Goal: Information Seeking & Learning: Learn about a topic

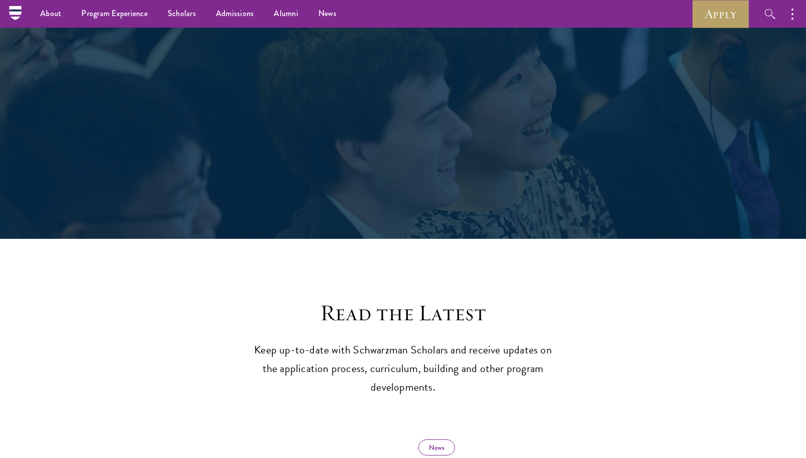
scroll to position [72, 0]
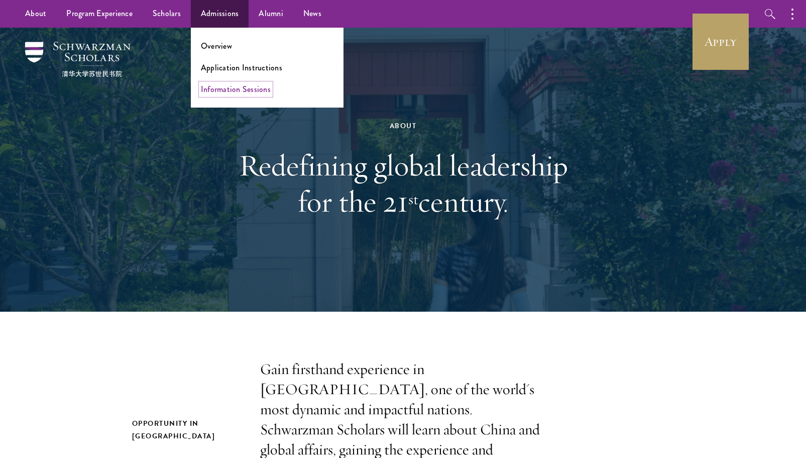
click at [229, 87] on link "Information Sessions" at bounding box center [236, 89] width 70 height 12
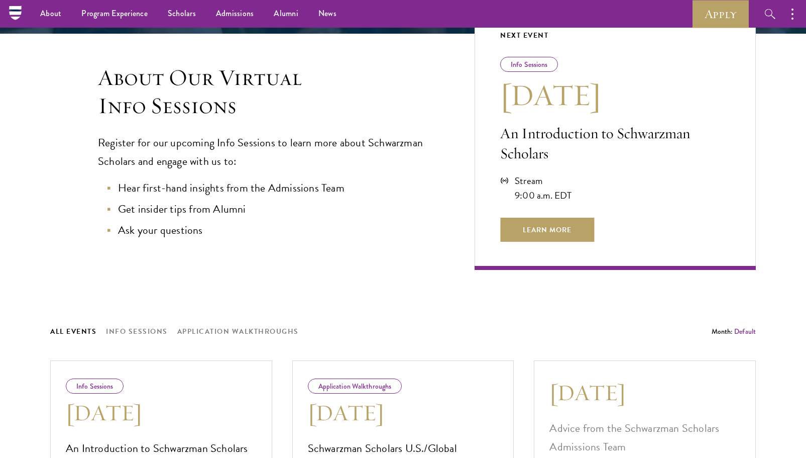
scroll to position [221, 0]
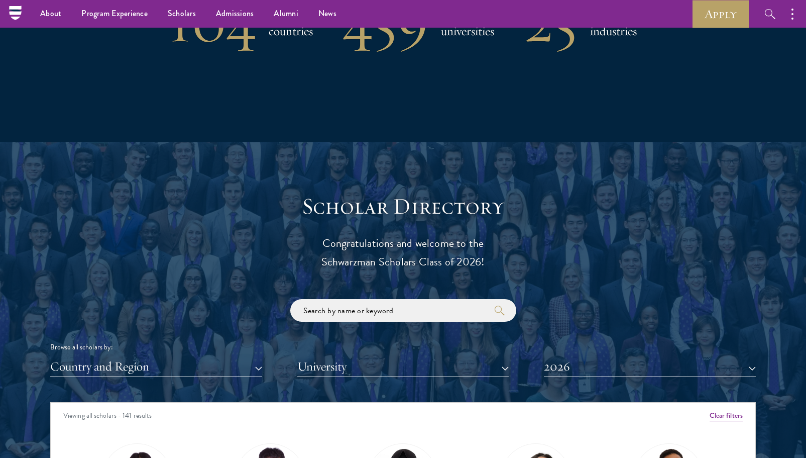
scroll to position [919, 0]
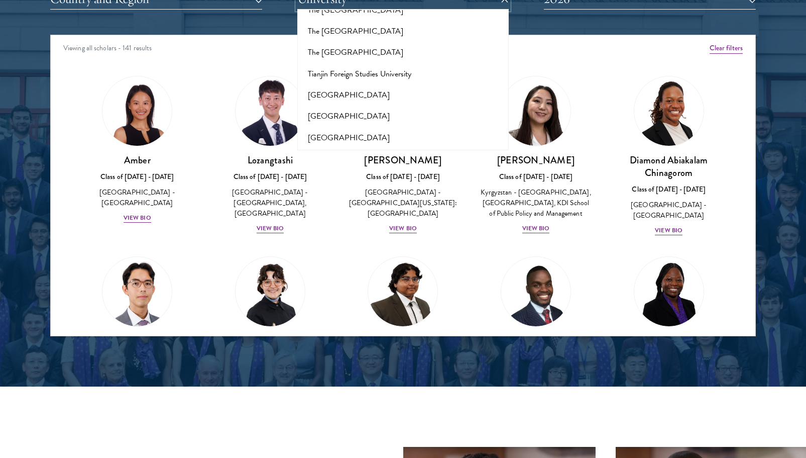
scroll to position [6368, 0]
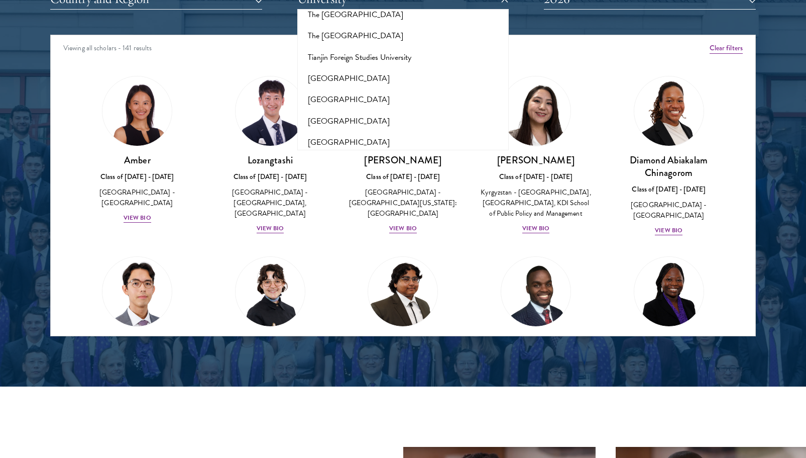
click at [354, 195] on button "[GEOGRAPHIC_DATA]" at bounding box center [403, 205] width 206 height 21
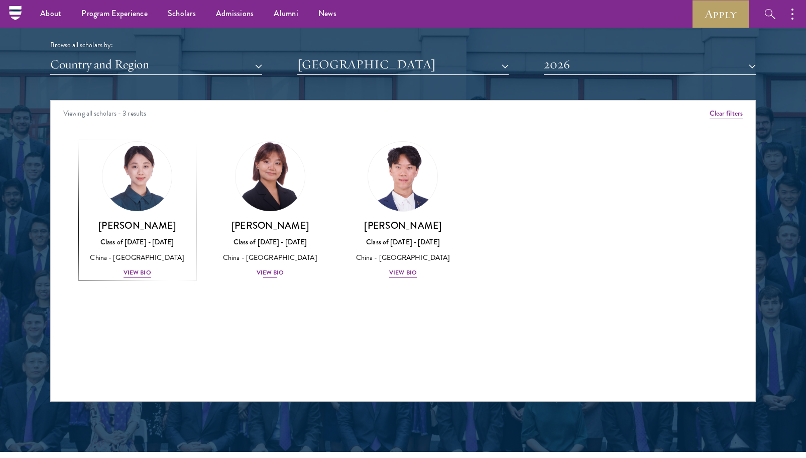
scroll to position [1229, 0]
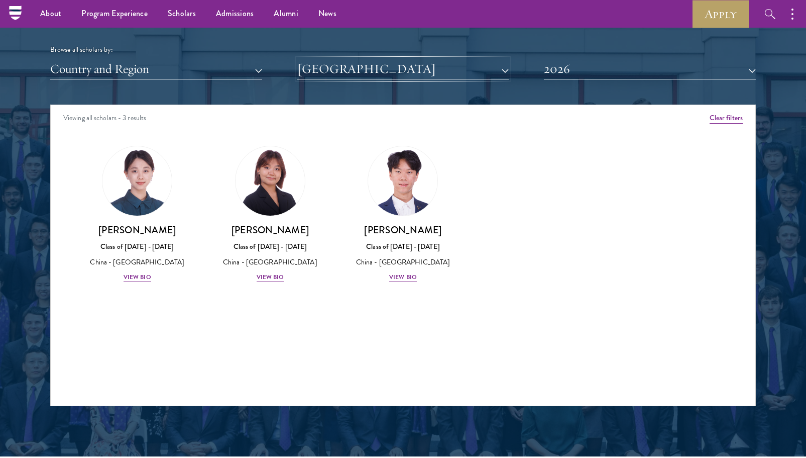
click at [466, 65] on button "[GEOGRAPHIC_DATA]" at bounding box center [403, 69] width 212 height 21
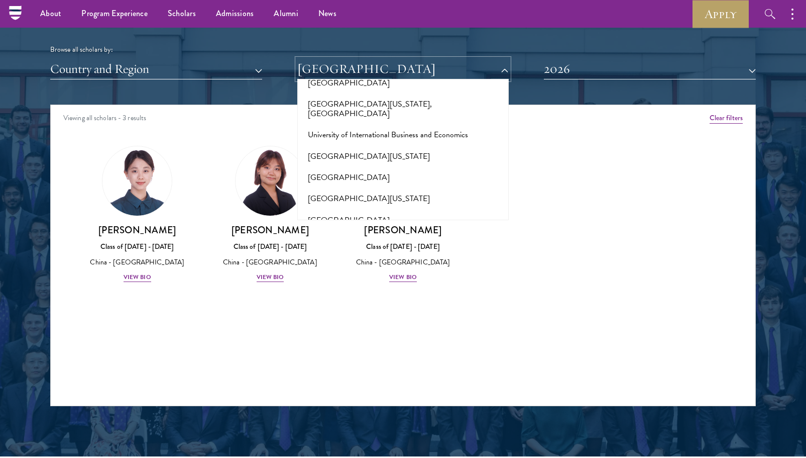
scroll to position [8186, 0]
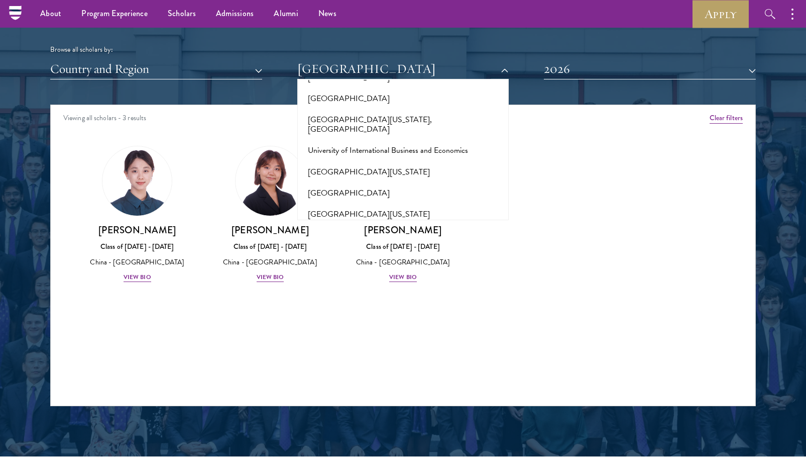
click at [368, 392] on button "[GEOGRAPHIC_DATA]" at bounding box center [403, 402] width 206 height 21
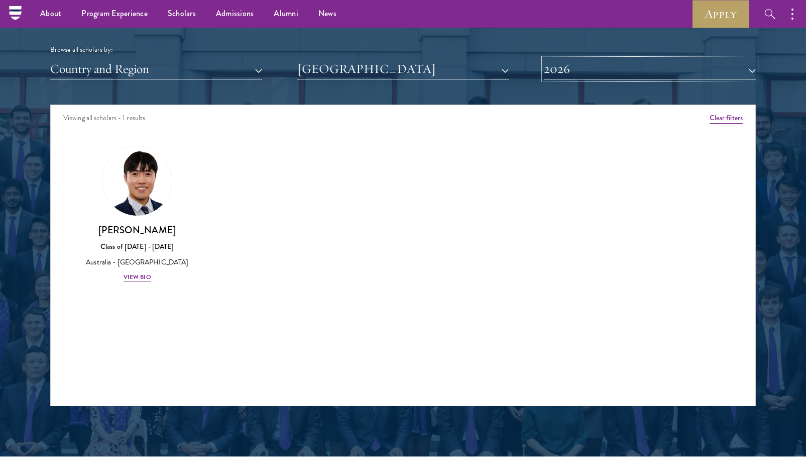
click at [597, 73] on button "2026" at bounding box center [650, 69] width 212 height 21
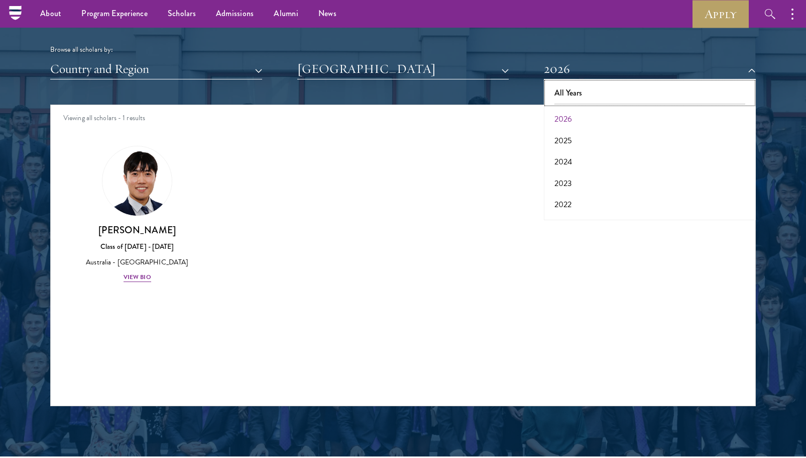
click at [585, 96] on button "All Years" at bounding box center [650, 92] width 206 height 21
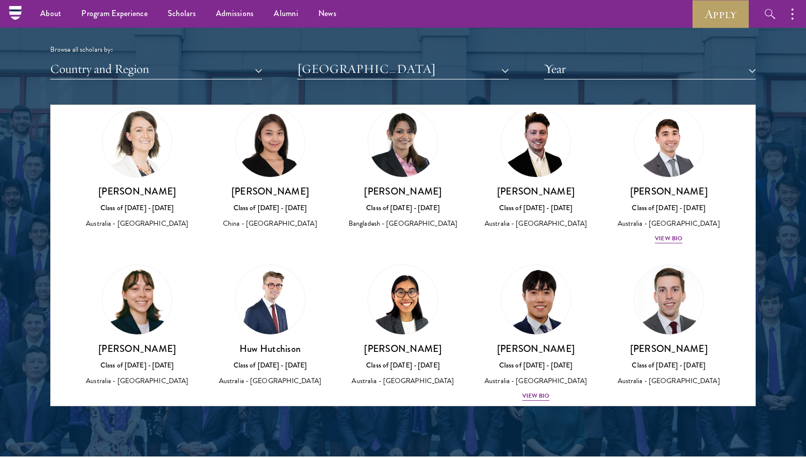
scroll to position [65, 0]
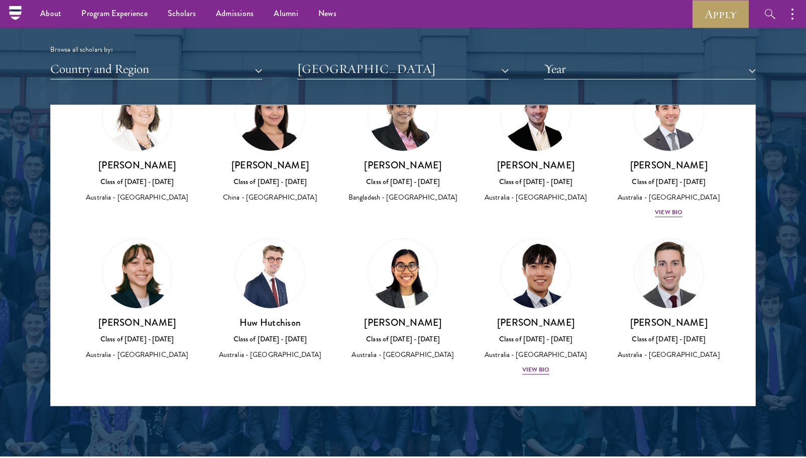
drag, startPoint x: 155, startPoint y: 339, endPoint x: 141, endPoint y: 281, distance: 59.5
click at [142, 278] on img at bounding box center [136, 273] width 69 height 69
click at [661, 214] on div "View Bio" at bounding box center [669, 212] width 28 height 10
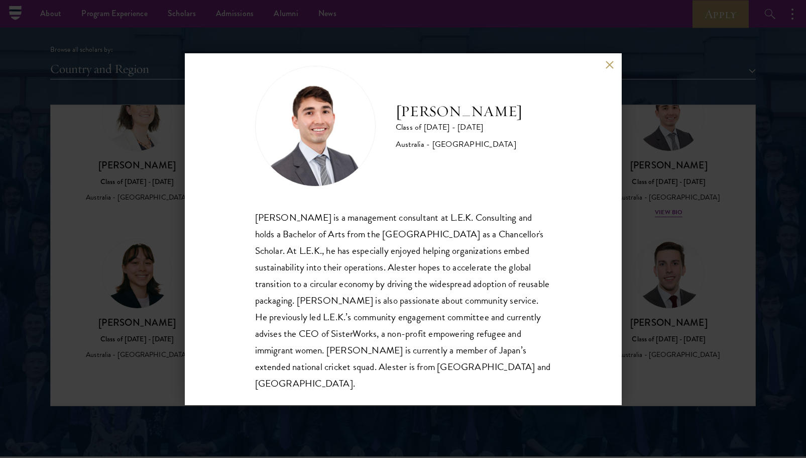
scroll to position [18, 0]
click at [690, 177] on div "Alester Fleming Class of 2024 - 2025 Australia - University of Melbourne Aleste…" at bounding box center [403, 229] width 806 height 458
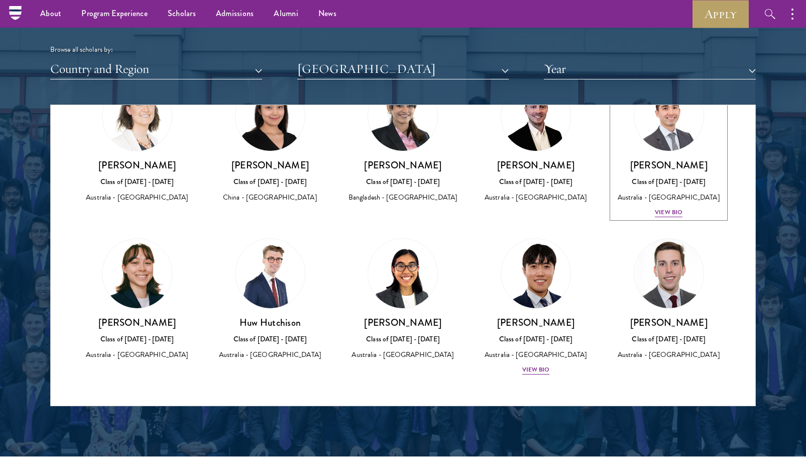
scroll to position [41, 0]
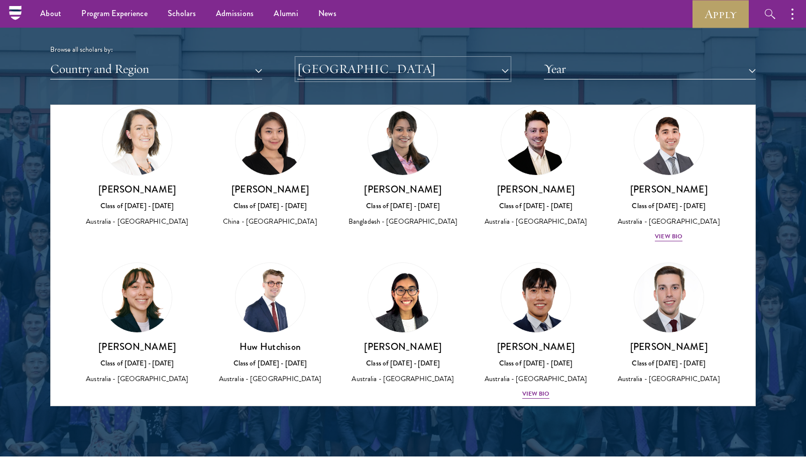
click at [346, 71] on button "[GEOGRAPHIC_DATA]" at bounding box center [403, 69] width 212 height 21
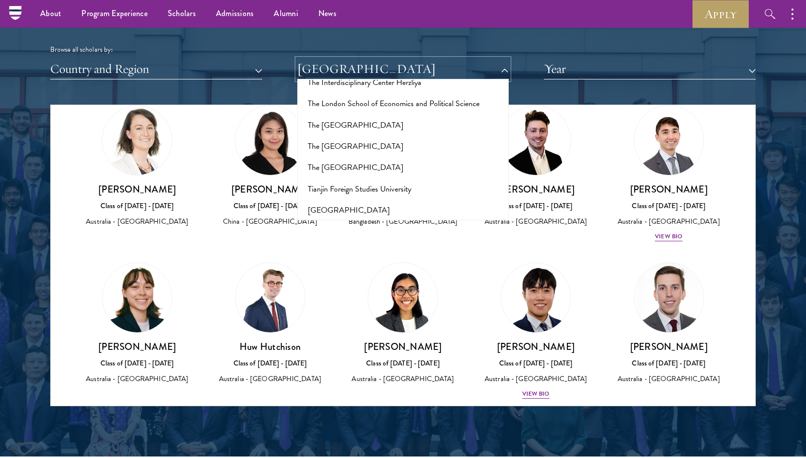
scroll to position [6307, 0]
click at [338, 326] on button "[GEOGRAPHIC_DATA]" at bounding box center [403, 336] width 206 height 21
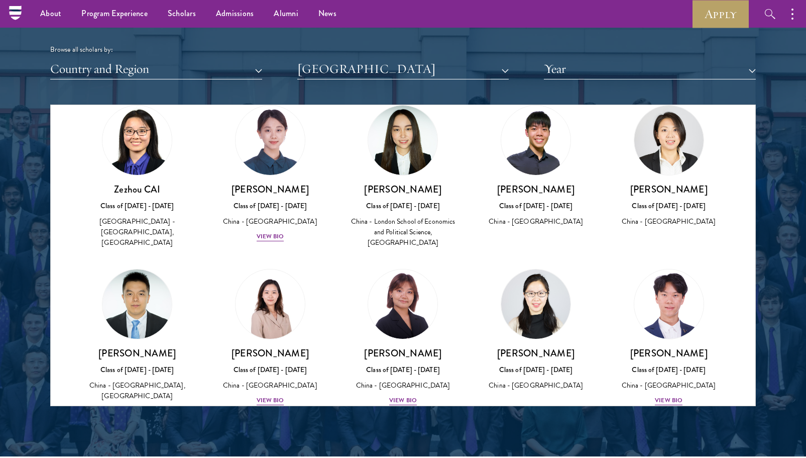
click at [623, 80] on div "Scholar Directory Congratulations and welcome to the Schwarzman Scholars Class …" at bounding box center [403, 150] width 706 height 511
click at [625, 72] on button "Year" at bounding box center [650, 69] width 212 height 21
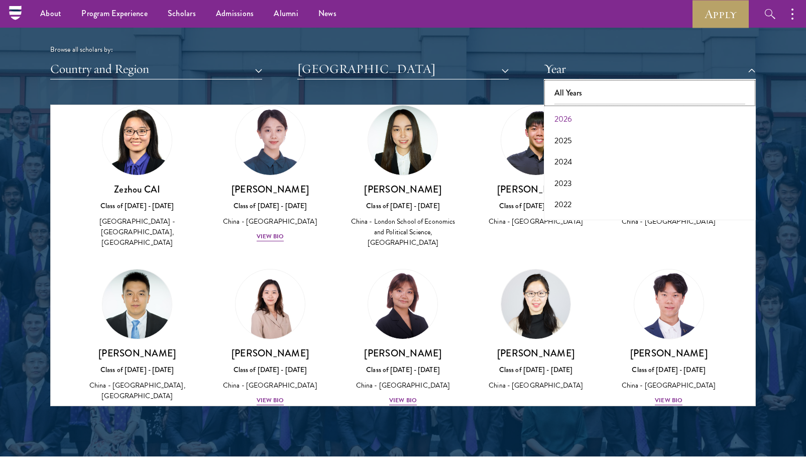
click at [577, 91] on button "All Years" at bounding box center [650, 92] width 206 height 21
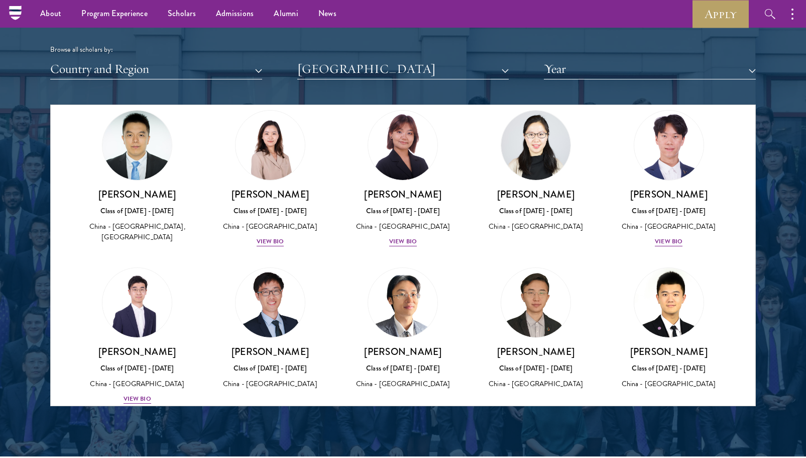
scroll to position [199, 0]
click at [277, 237] on div "View Bio" at bounding box center [271, 242] width 28 height 10
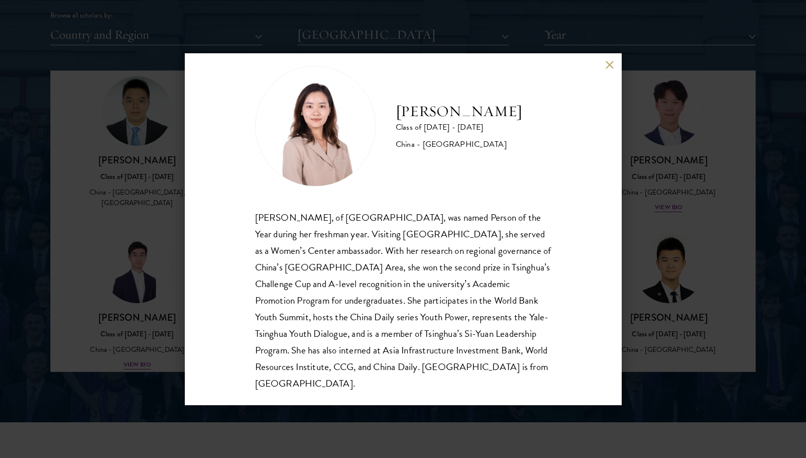
scroll to position [1265, 0]
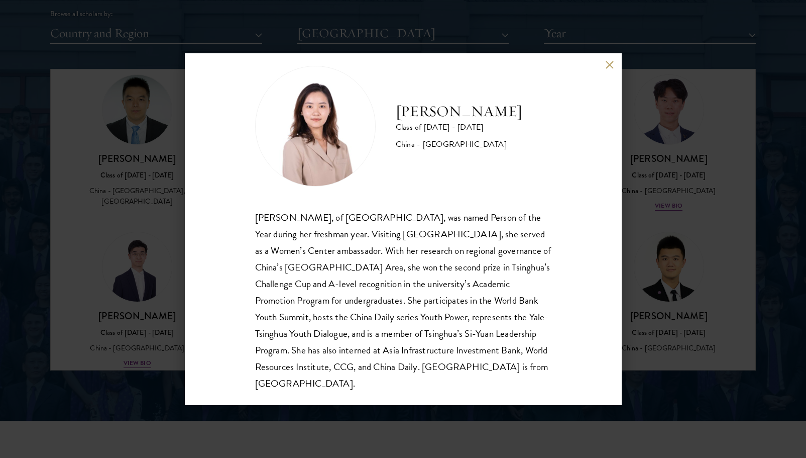
click at [134, 392] on div "Shuyuan Han Class of 2024 - 2025 China - Tsinghua University Han Shuyuan, of Ts…" at bounding box center [403, 229] width 806 height 458
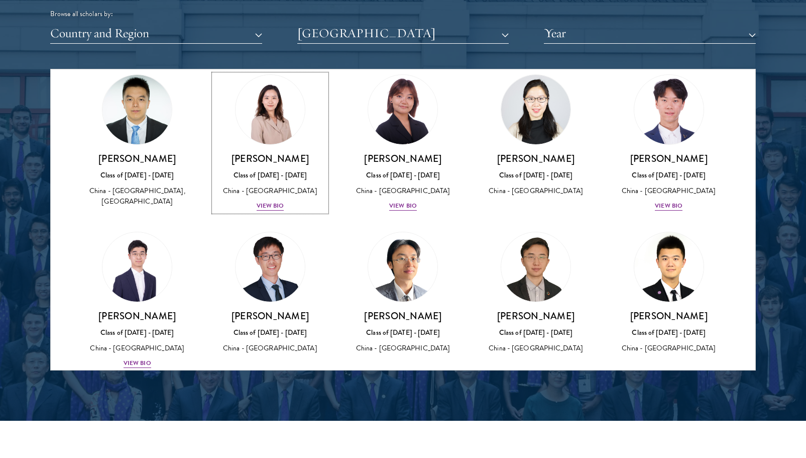
scroll to position [288, 0]
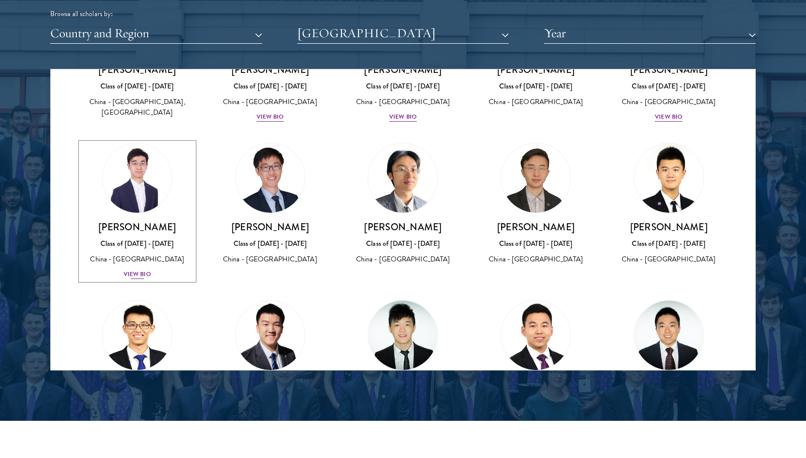
click at [136, 271] on div "View Bio" at bounding box center [138, 274] width 28 height 10
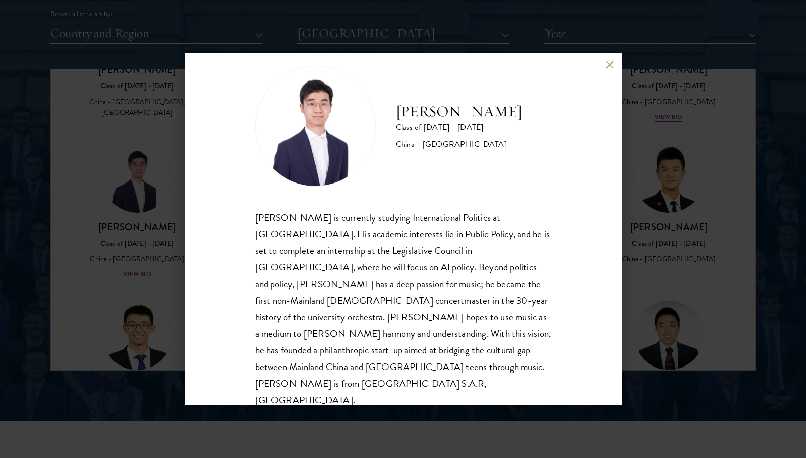
scroll to position [17, 0]
click at [610, 64] on button at bounding box center [610, 65] width 9 height 9
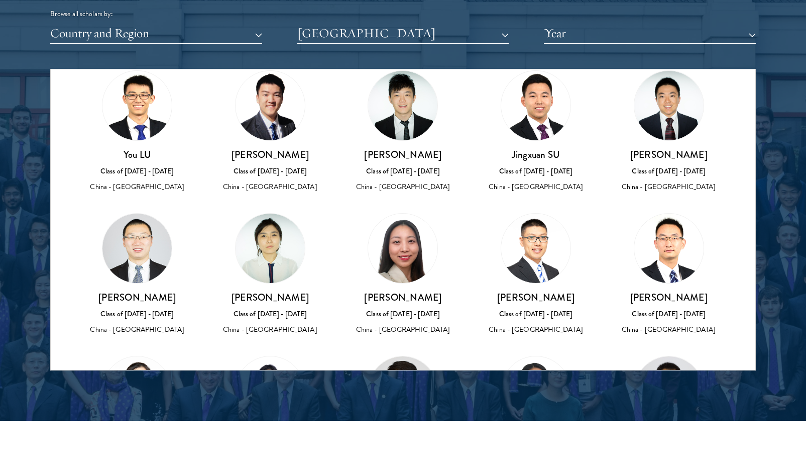
scroll to position [671, 0]
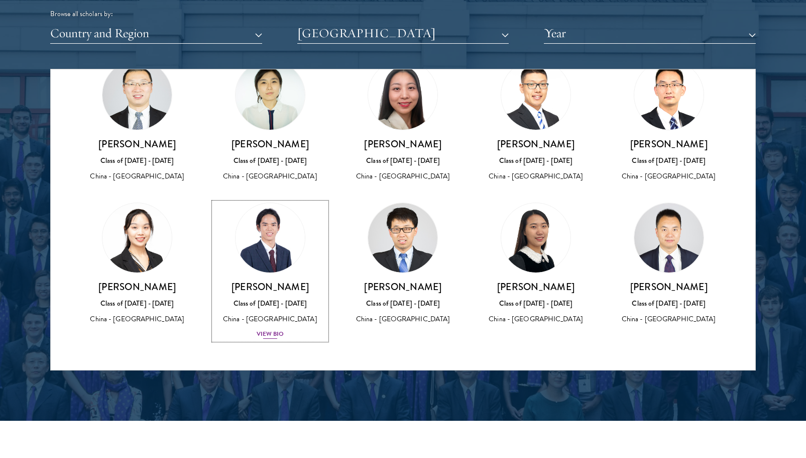
click at [276, 333] on div "View Bio" at bounding box center [271, 334] width 28 height 10
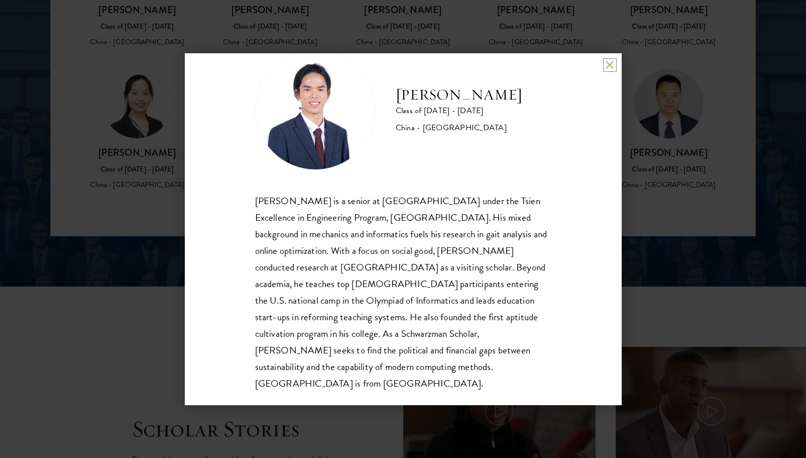
scroll to position [1409, 0]
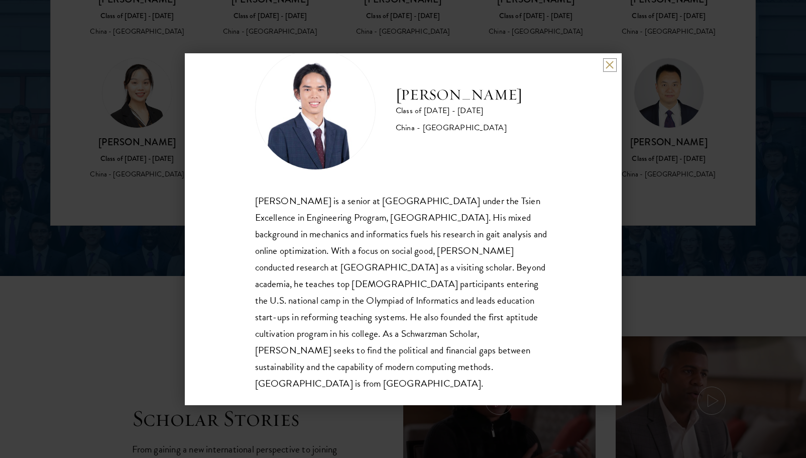
click at [606, 65] on button at bounding box center [610, 65] width 9 height 9
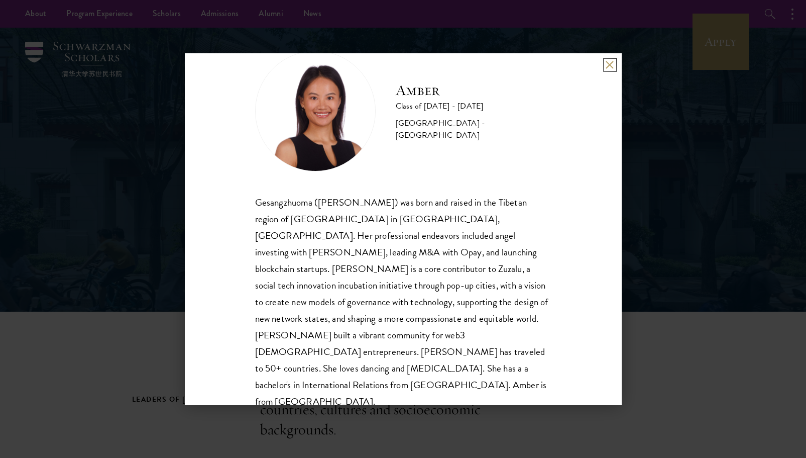
scroll to position [34, 0]
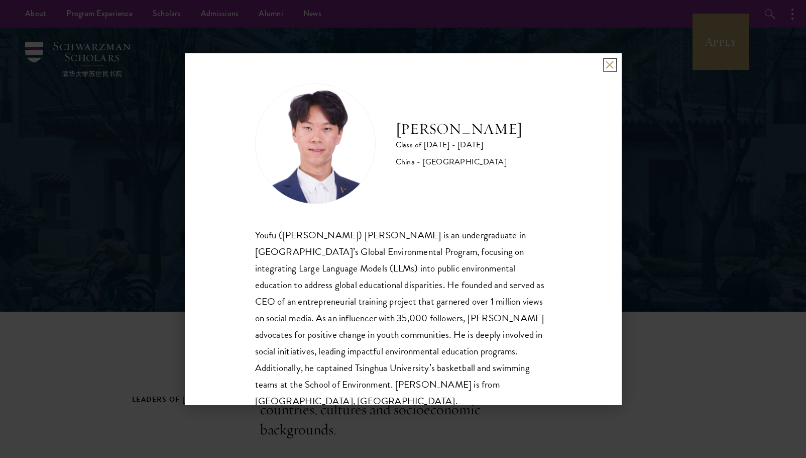
scroll to position [18, 0]
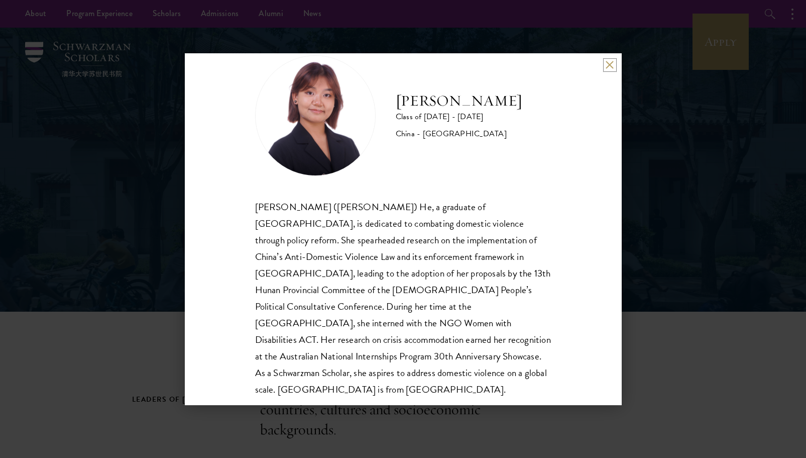
scroll to position [34, 0]
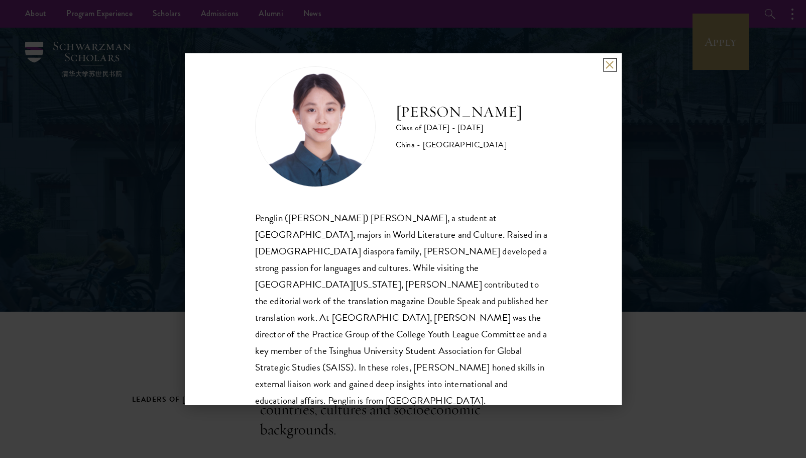
scroll to position [18, 0]
drag, startPoint x: 452, startPoint y: 233, endPoint x: 421, endPoint y: 238, distance: 30.5
click at [421, 238] on div "Penglin ([PERSON_NAME]) [PERSON_NAME], a student at [GEOGRAPHIC_DATA], majors i…" at bounding box center [403, 308] width 296 height 199
click at [380, 287] on div "Penglin (Claire) Chen, a student at Tsinghua University, majors in World Litera…" at bounding box center [403, 308] width 296 height 199
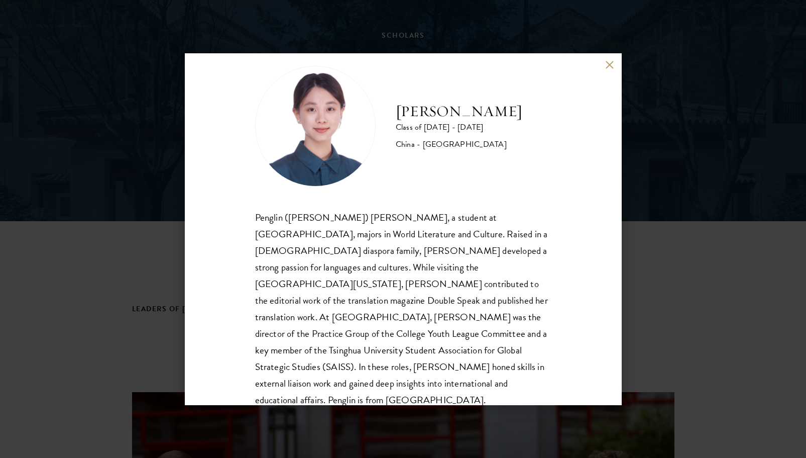
scroll to position [91, 0]
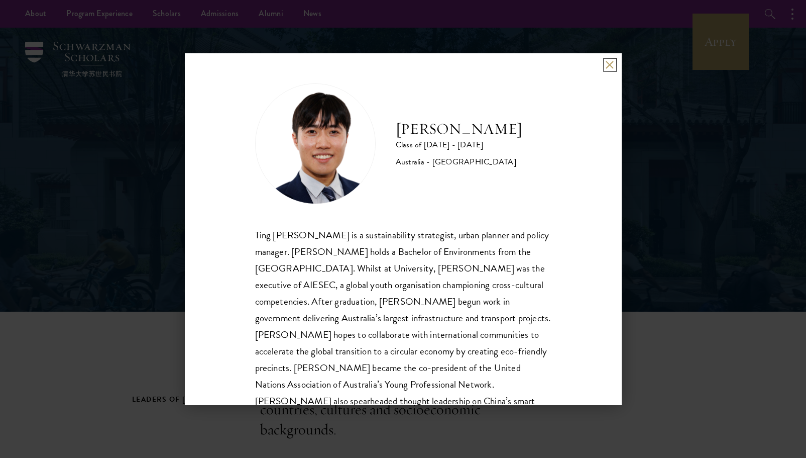
scroll to position [34, 0]
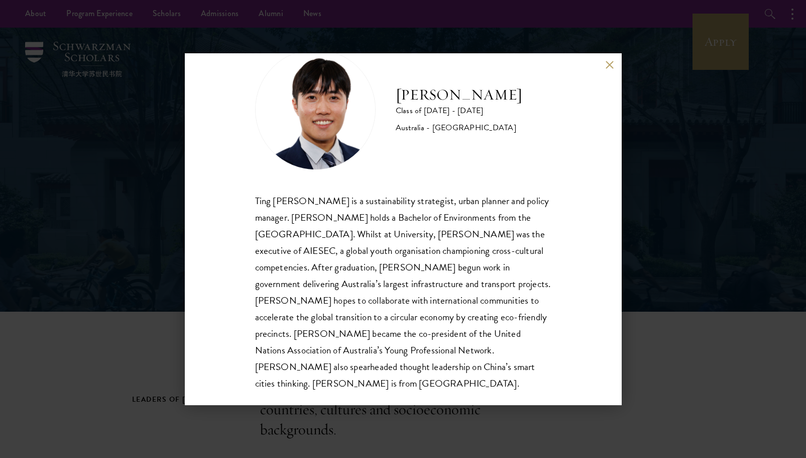
click at [334, 350] on div "Ting [PERSON_NAME] is a sustainability strategist, urban planner and policy man…" at bounding box center [403, 291] width 296 height 199
drag, startPoint x: 330, startPoint y: 352, endPoint x: 377, endPoint y: 350, distance: 47.3
click at [377, 350] on div "Ting [PERSON_NAME] is a sustainability strategist, urban planner and policy man…" at bounding box center [403, 291] width 296 height 199
